Goal: Navigation & Orientation: Find specific page/section

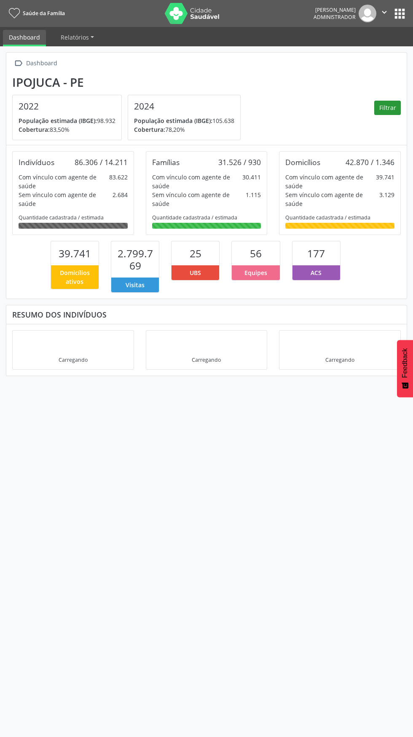
click at [380, 104] on button "Filtrar" at bounding box center [387, 108] width 27 height 14
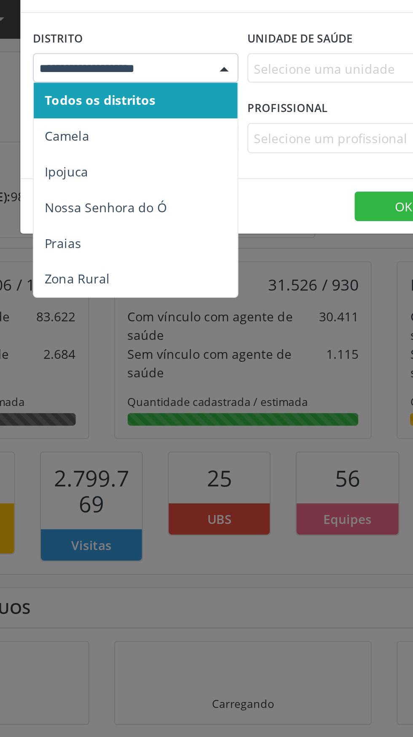
click at [109, 111] on span "Ipojuca" at bounding box center [156, 109] width 96 height 17
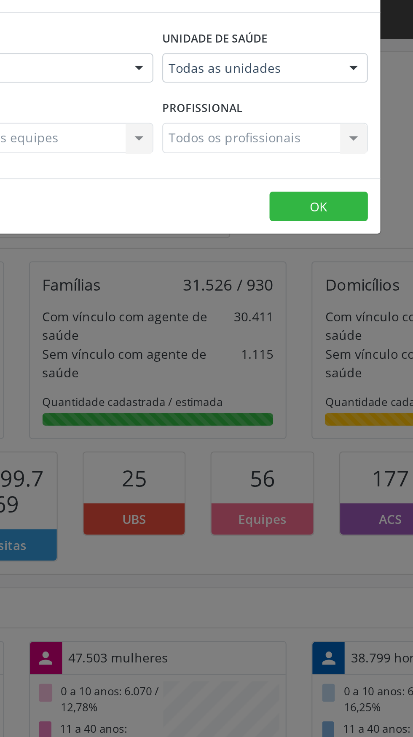
scroll to position [154, 133]
click at [299, 59] on div at bounding box center [298, 60] width 13 height 14
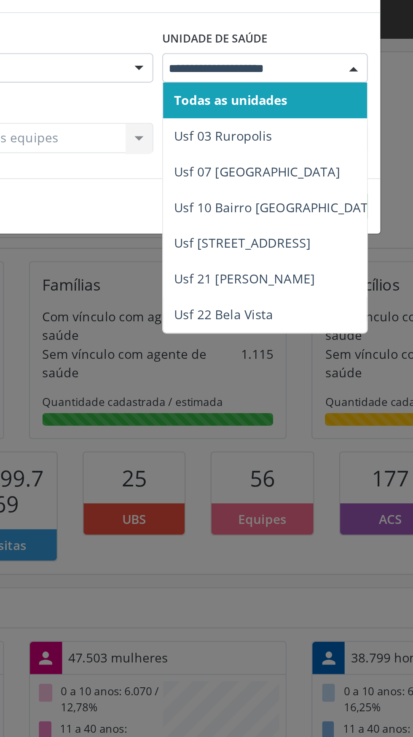
click at [219, 95] on span "Usf 03 Ruropolis" at bounding box center [237, 92] width 46 height 8
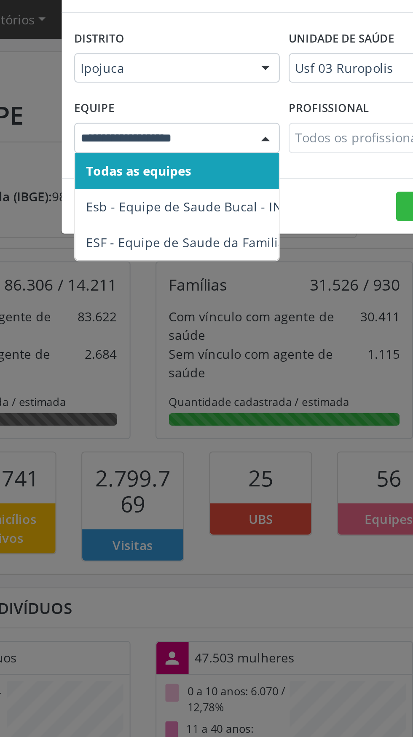
click at [93, 112] on div "Filtros × Distrito Ipojuca Todos os distritos Camela Ipojuca Nossa Senhora do Ó…" at bounding box center [206, 368] width 413 height 737
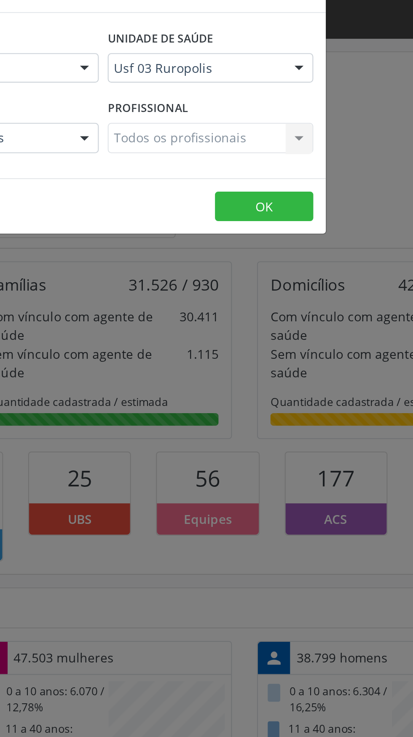
click at [230, 95] on div "Todos os profissionais Todos os profissionais Nenhum resultado encontrado para:…" at bounding box center [256, 93] width 97 height 14
click at [298, 94] on div "Todos os profissionais Todos os profissionais Nenhum resultado encontrado para:…" at bounding box center [256, 93] width 97 height 14
click at [197, 97] on div at bounding box center [197, 93] width 13 height 14
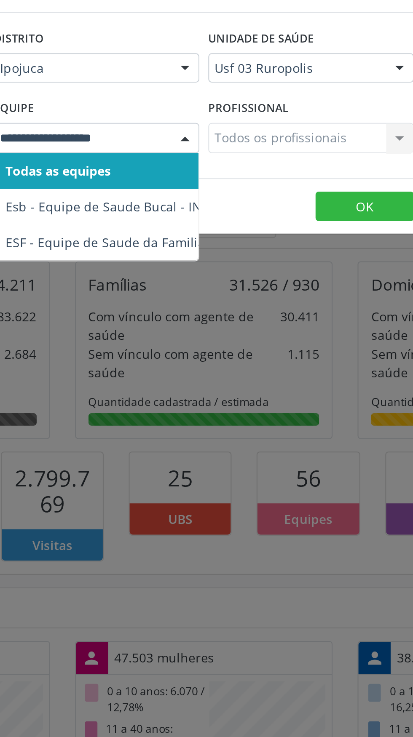
click at [155, 140] on span "ESF - Equipe de Saude da Familia - INE: 0000143901" at bounding box center [186, 142] width 146 height 8
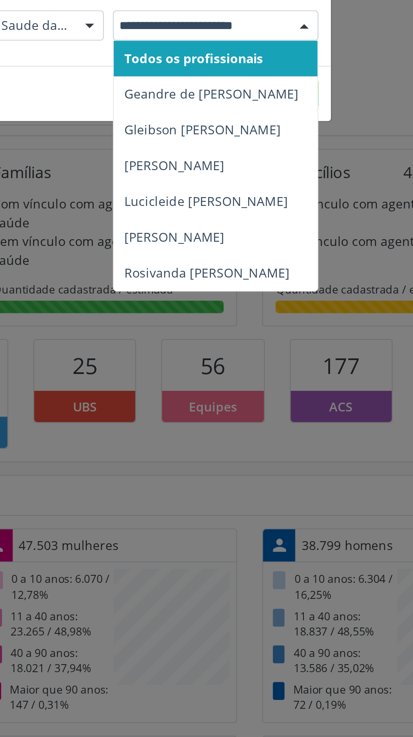
click at [224, 127] on span "Geandre de Brito do Nascimento" at bounding box center [255, 125] width 82 height 8
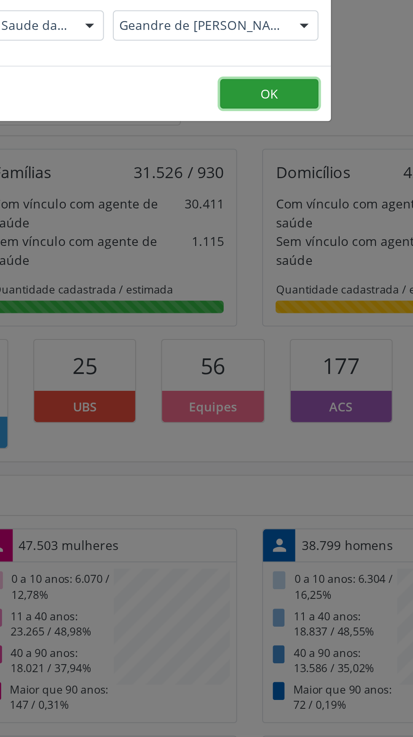
click at [279, 127] on button "OK" at bounding box center [282, 125] width 46 height 14
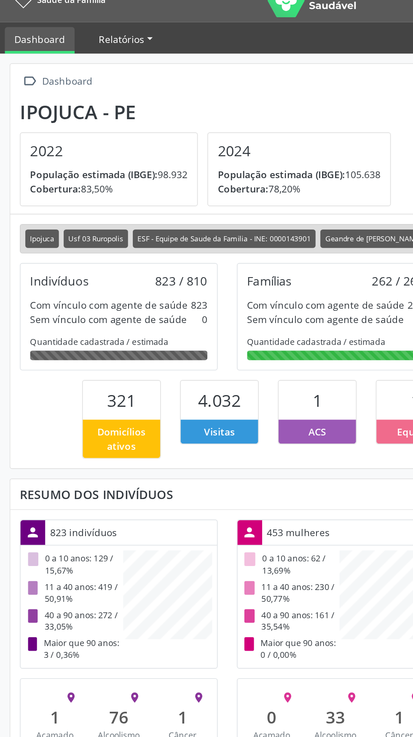
click at [69, 35] on span "Relatórios" at bounding box center [75, 37] width 28 height 8
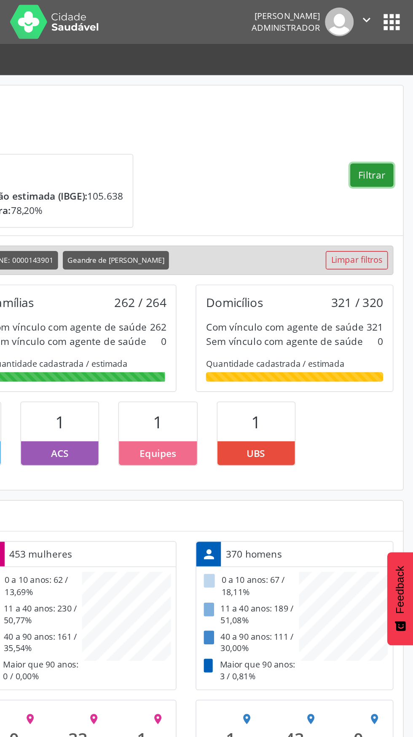
click at [389, 109] on button "Filtrar" at bounding box center [387, 108] width 27 height 14
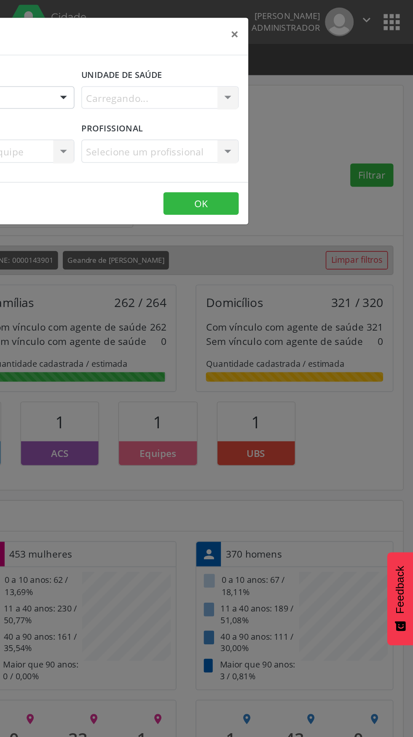
click at [402, 15] on div "Filtros × Distrito Ipojuca Todos os distritos Camela Ipojuca Nossa Senhora do Ó…" at bounding box center [206, 368] width 413 height 737
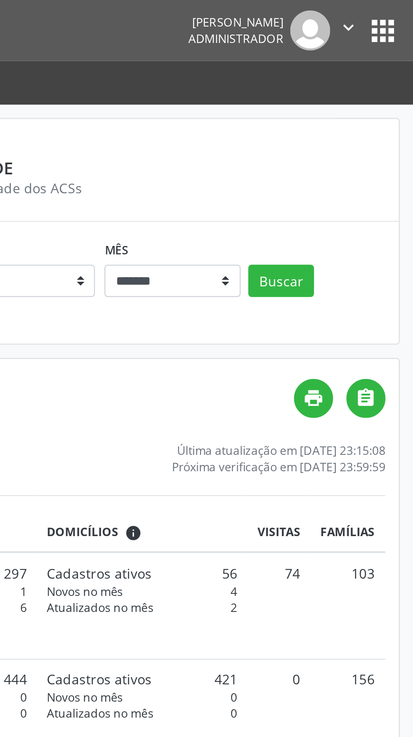
click at [400, 18] on button "apps" at bounding box center [399, 13] width 15 height 15
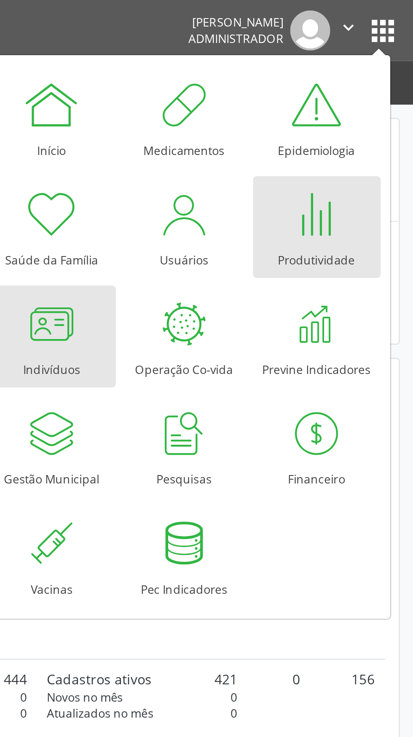
click at [249, 141] on div at bounding box center [252, 142] width 25 height 25
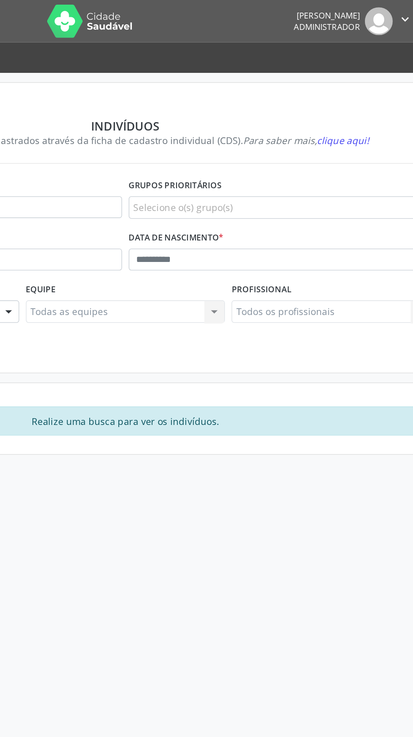
click at [340, 91] on span "clique aqui!" at bounding box center [344, 89] width 33 height 8
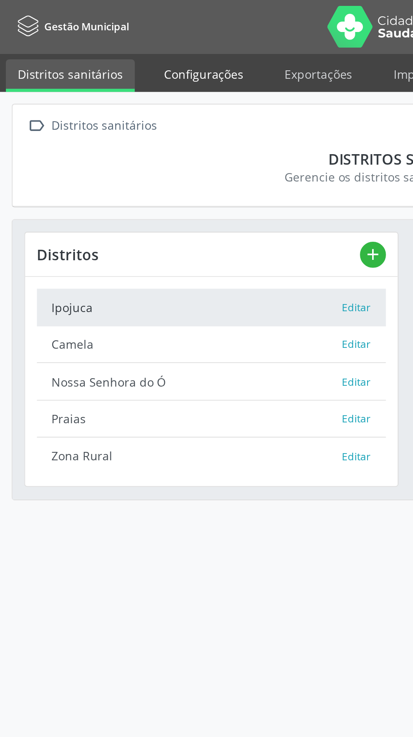
click at [88, 38] on link "Configurações" at bounding box center [103, 37] width 52 height 15
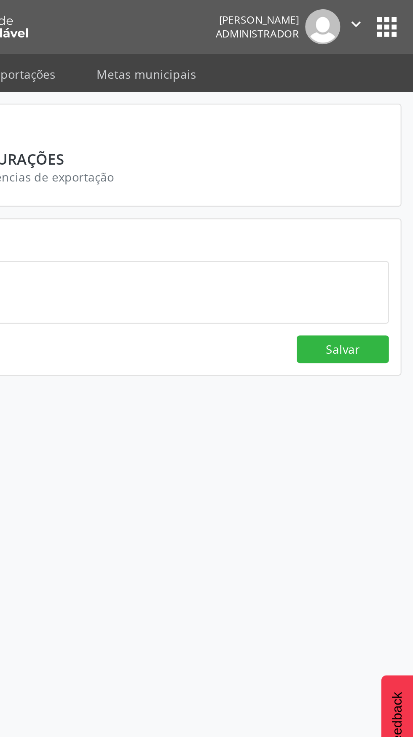
click at [396, 17] on button "apps" at bounding box center [399, 13] width 15 height 15
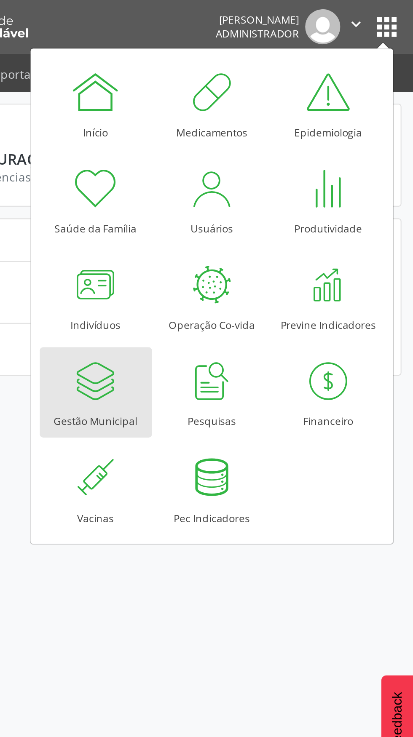
click at [222, 3] on nav "Gestão Municipal [PERSON_NAME] Administrador  Configurações Sair apps" at bounding box center [206, 13] width 413 height 27
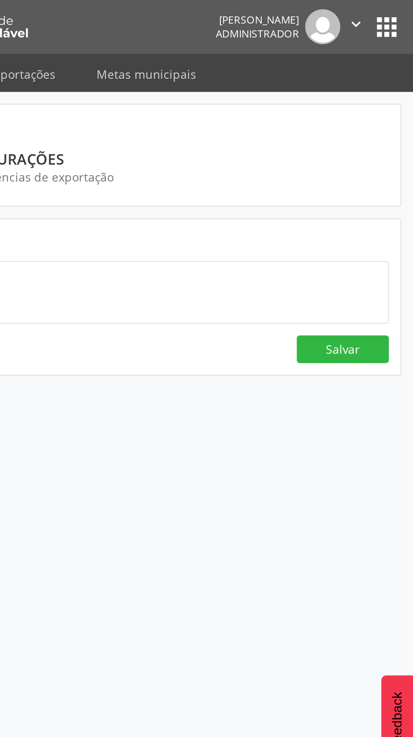
click at [397, 18] on button "apps" at bounding box center [399, 13] width 15 height 15
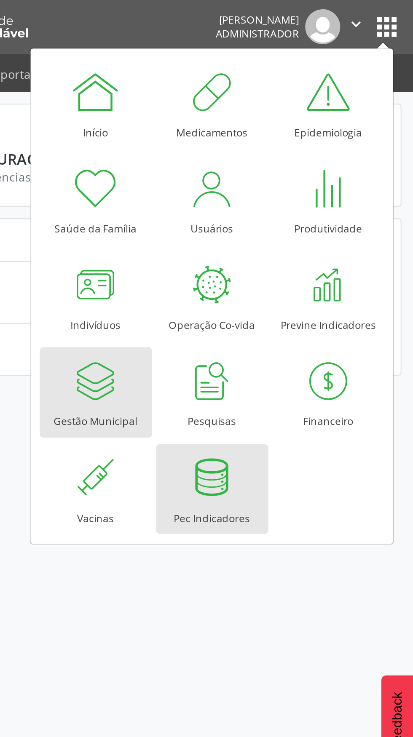
click at [310, 244] on div at bounding box center [311, 240] width 25 height 25
